Goal: Task Accomplishment & Management: Use online tool/utility

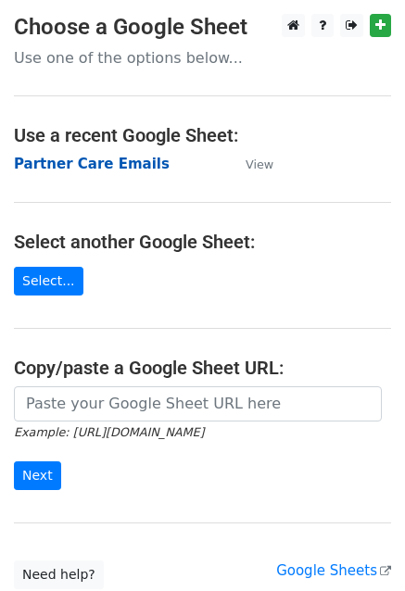
click at [132, 159] on strong "Partner Care Emails" at bounding box center [92, 164] width 156 height 17
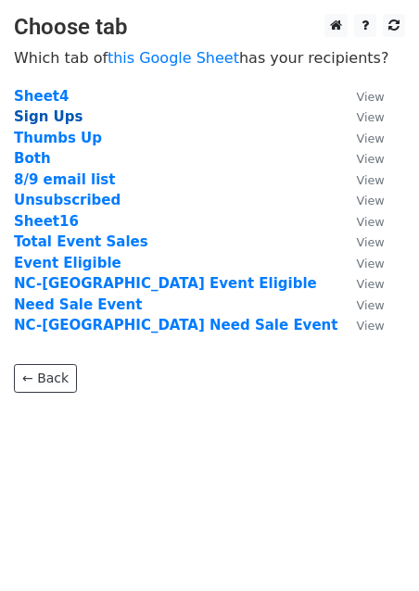
click at [57, 117] on strong "Sign Ups" at bounding box center [48, 116] width 69 height 17
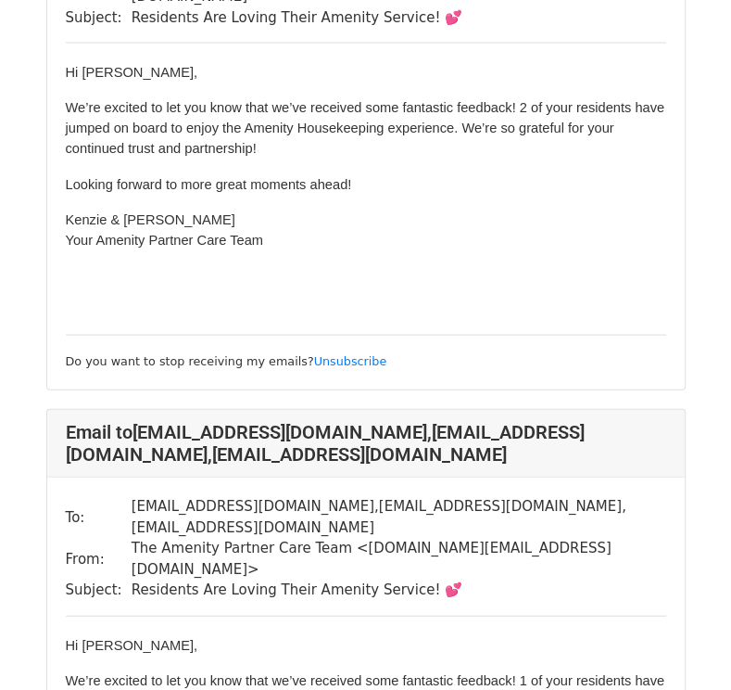
scroll to position [1906, 0]
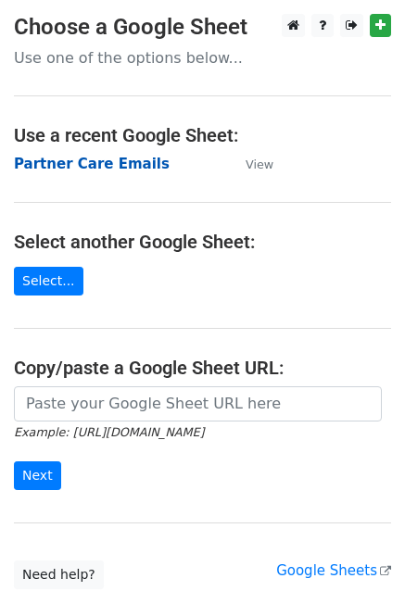
click at [129, 162] on strong "Partner Care Emails" at bounding box center [92, 164] width 156 height 17
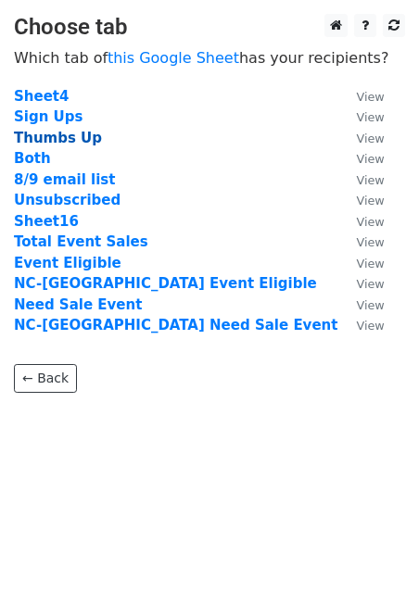
click at [59, 143] on strong "Thumbs Up" at bounding box center [58, 138] width 88 height 17
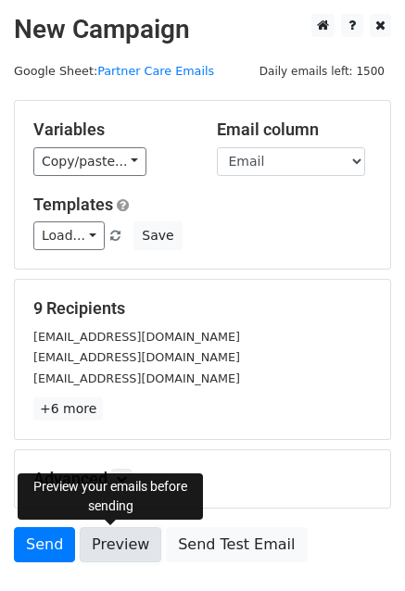
click at [121, 541] on link "Preview" at bounding box center [121, 545] width 82 height 35
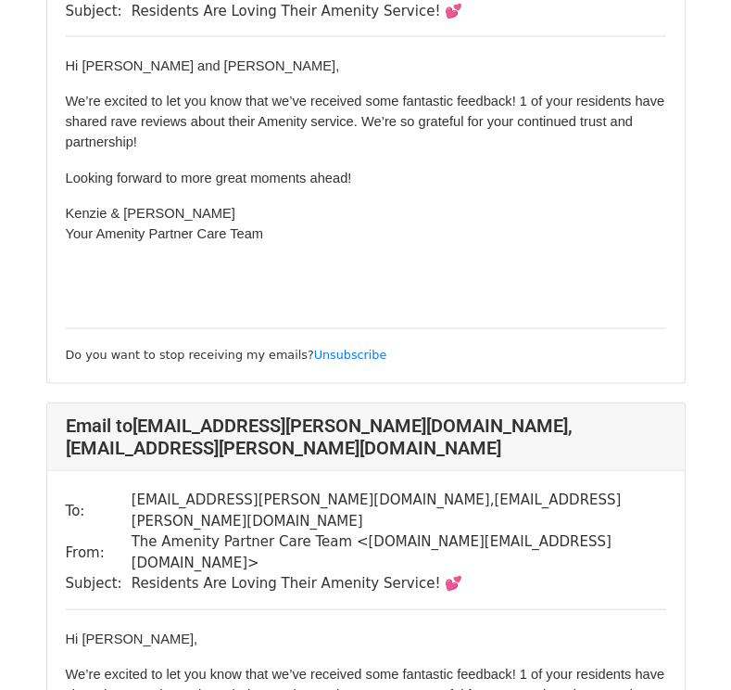
scroll to position [1891, 0]
